Goal: Task Accomplishment & Management: Manage account settings

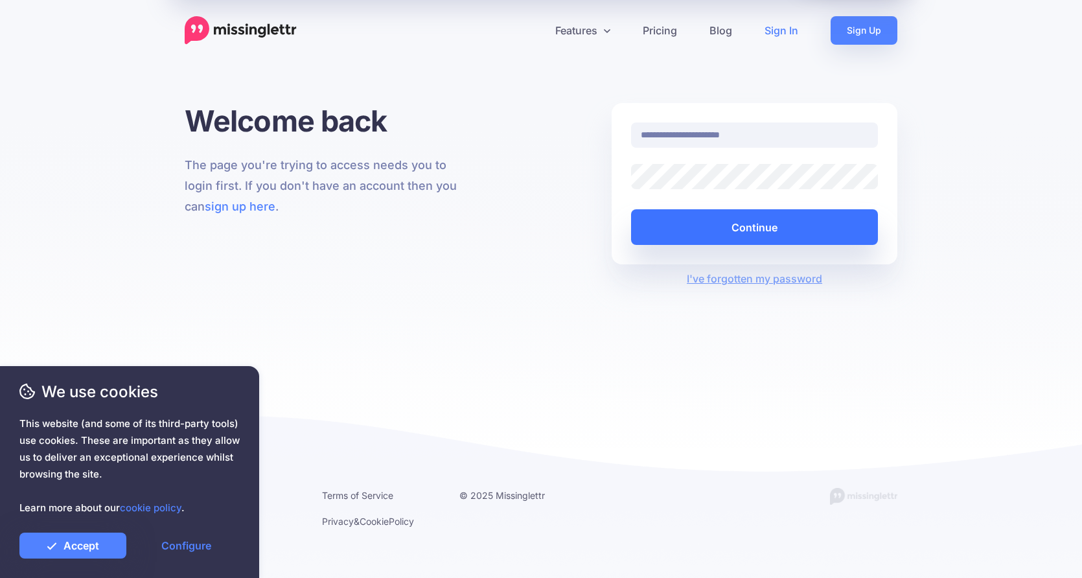
click at [820, 227] on button "Continue" at bounding box center [754, 227] width 247 height 36
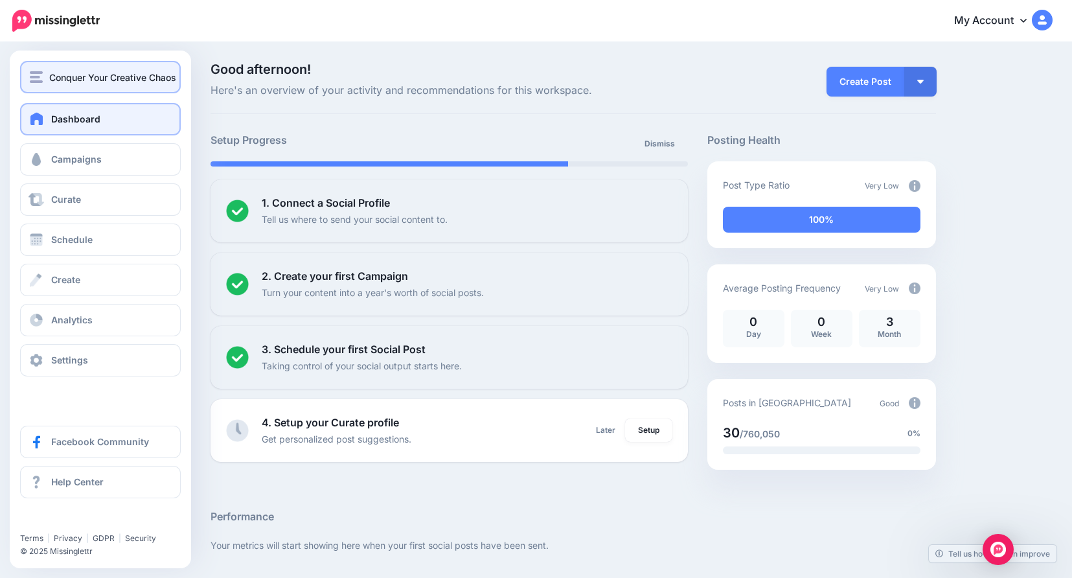
click at [87, 75] on span "Conquer Your Creative Chaos" at bounding box center [112, 77] width 127 height 15
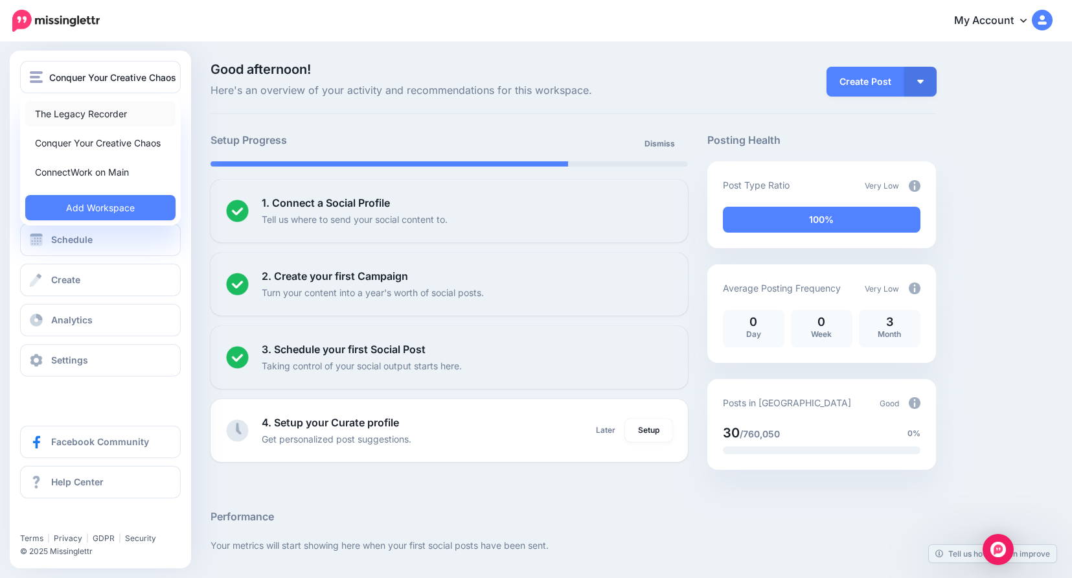
click at [139, 113] on link "The Legacy Recorder" at bounding box center [100, 113] width 150 height 25
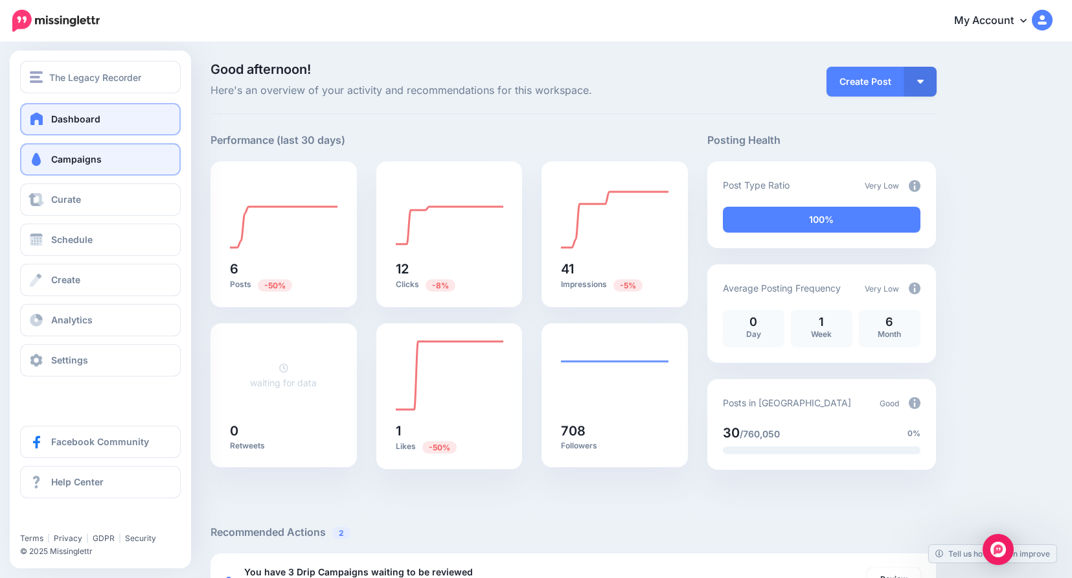
click at [94, 165] on link "Campaigns" at bounding box center [100, 159] width 161 height 32
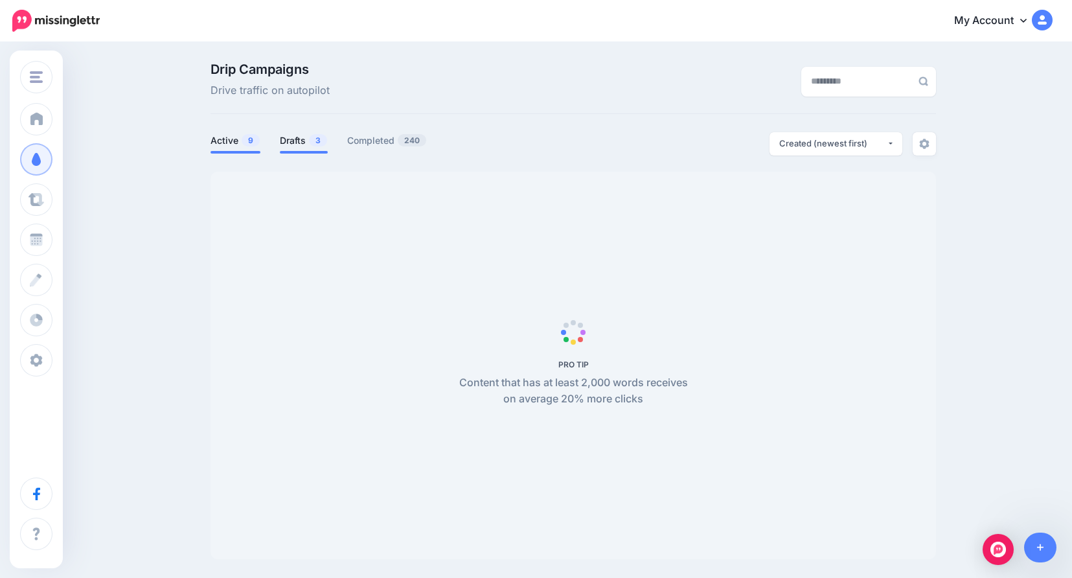
click at [301, 141] on link "Drafts 3" at bounding box center [304, 141] width 48 height 16
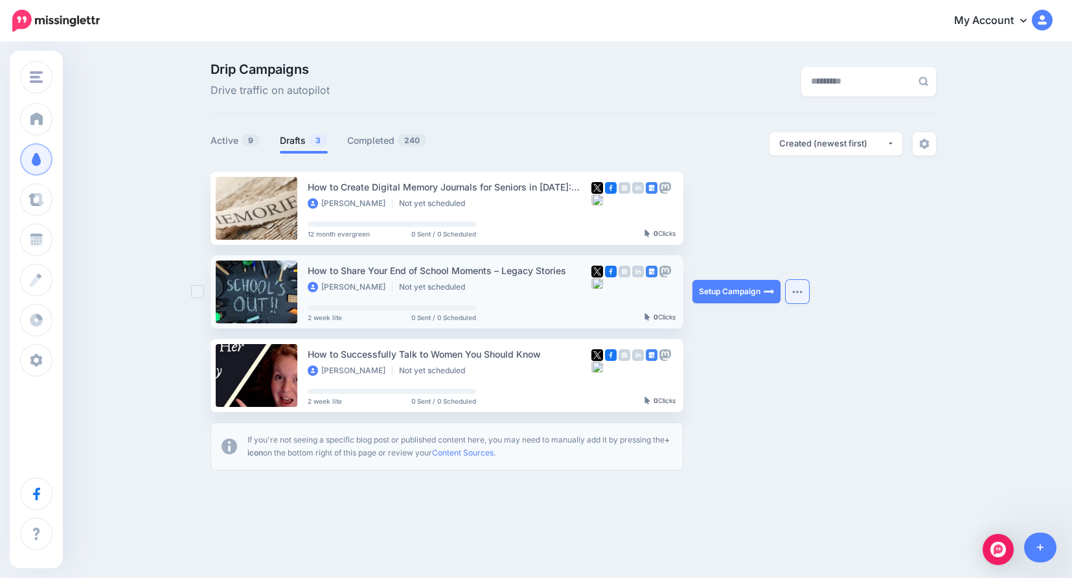
click at [809, 297] on button "button" at bounding box center [797, 291] width 23 height 23
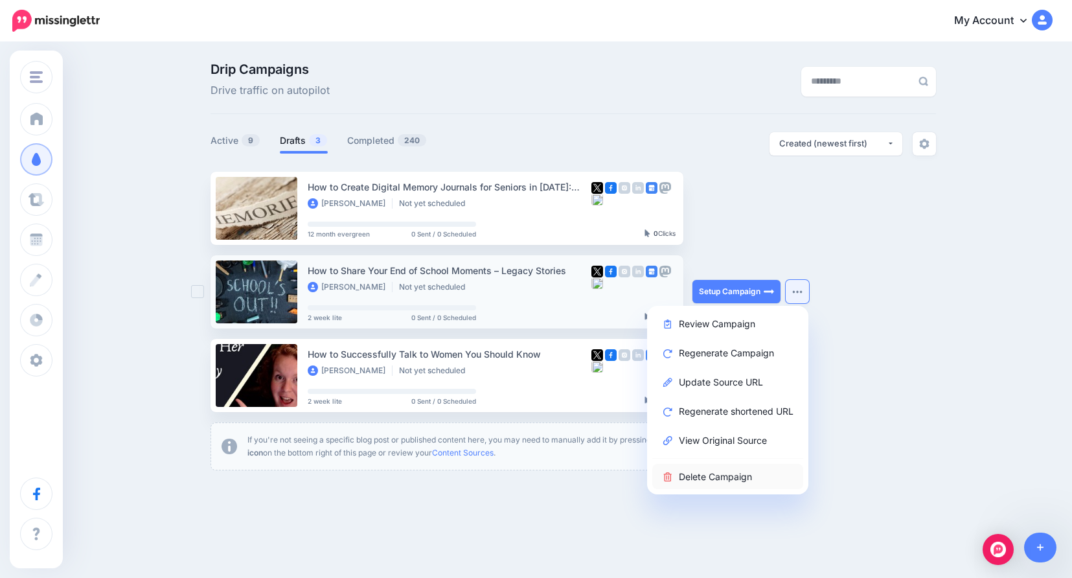
click at [767, 478] on link "Delete Campaign" at bounding box center [728, 476] width 151 height 25
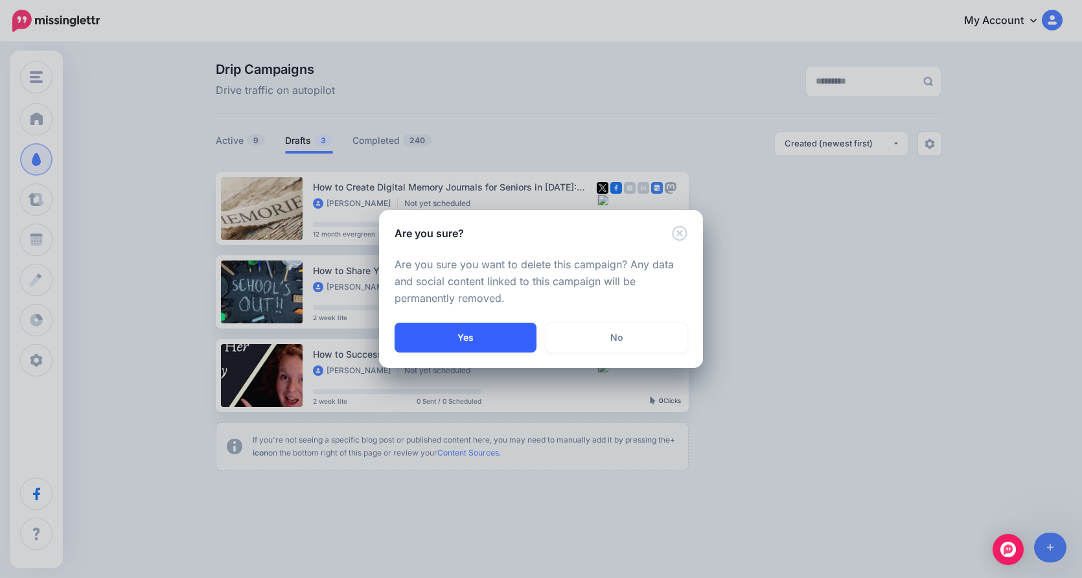
click at [481, 340] on button "Yes" at bounding box center [466, 338] width 142 height 30
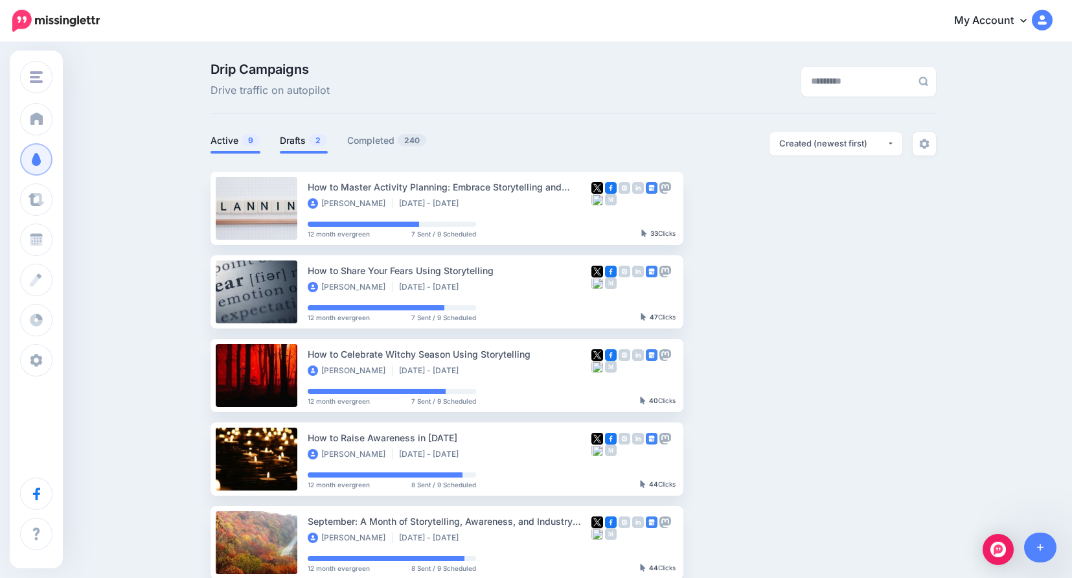
click at [310, 147] on link "Drafts 2" at bounding box center [304, 141] width 48 height 16
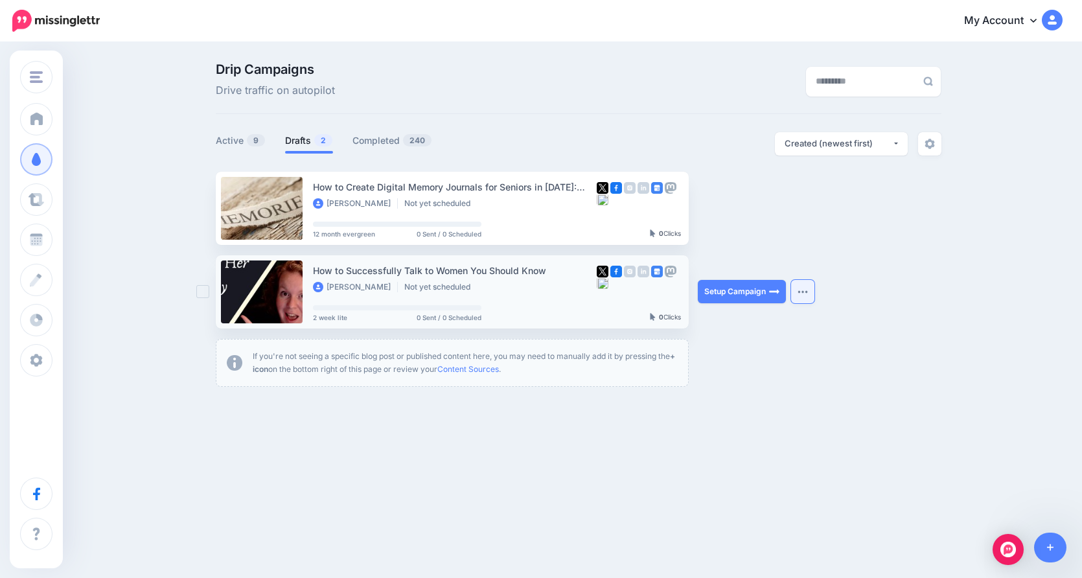
click at [802, 296] on button "button" at bounding box center [802, 291] width 23 height 23
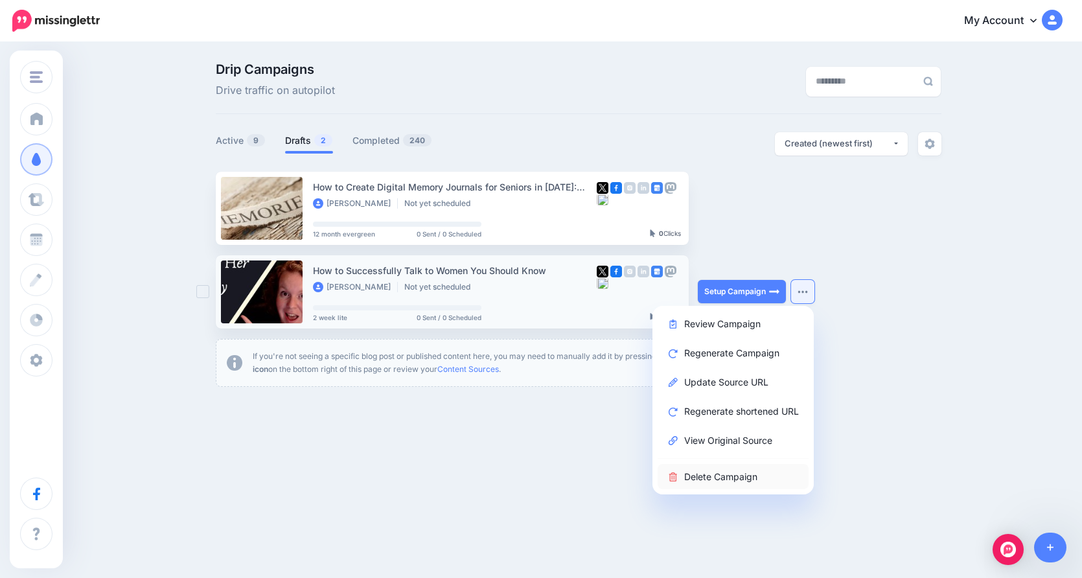
click at [738, 481] on link "Delete Campaign" at bounding box center [733, 476] width 151 height 25
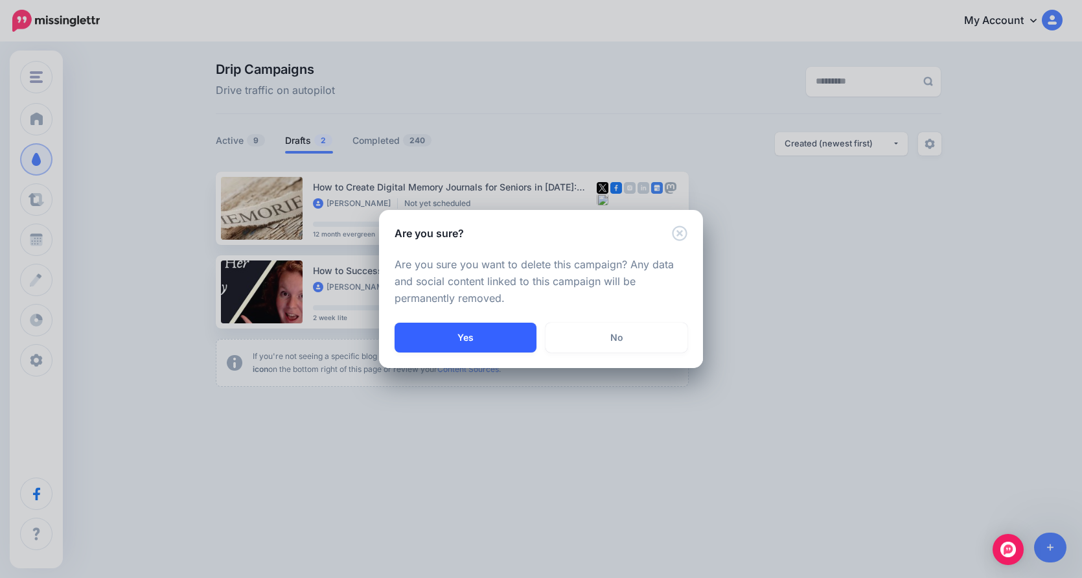
click at [460, 327] on button "Yes" at bounding box center [466, 338] width 142 height 30
